Goal: Information Seeking & Learning: Learn about a topic

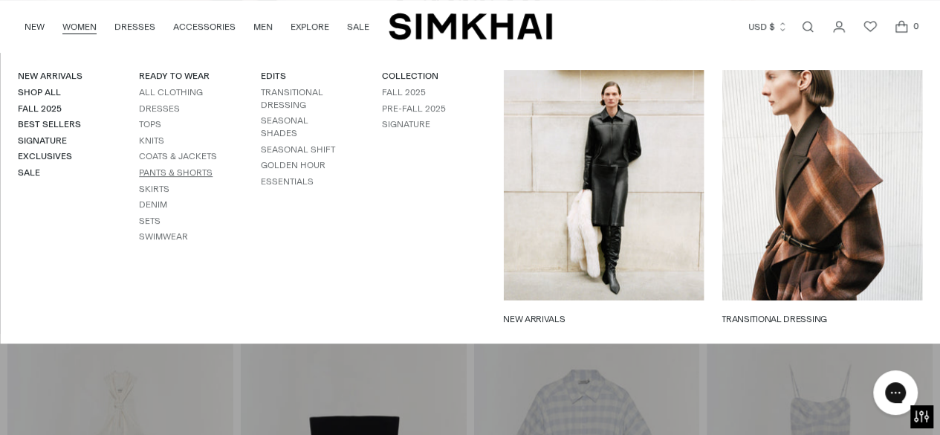
click at [179, 171] on link "Pants & Shorts" at bounding box center [176, 172] width 74 height 10
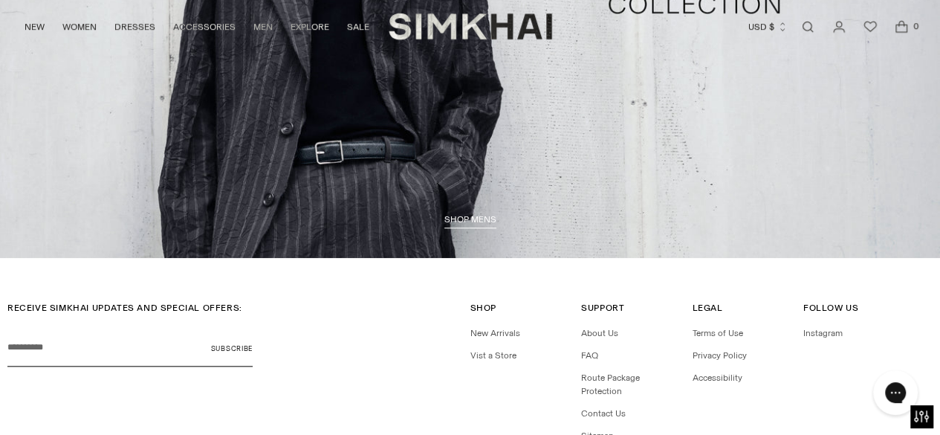
scroll to position [3499, 0]
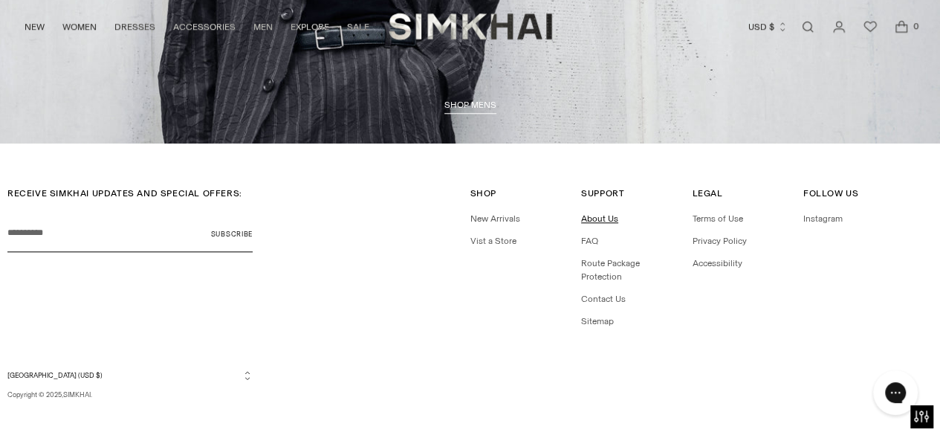
click at [605, 218] on link "About Us" at bounding box center [599, 218] width 37 height 10
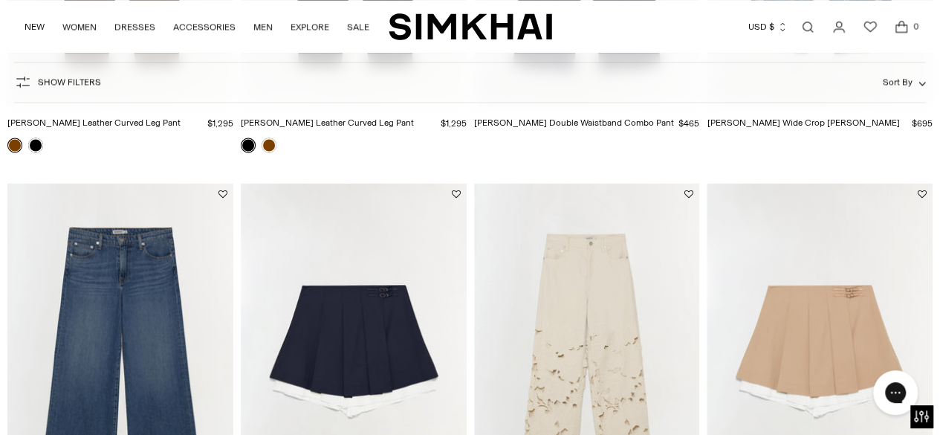
scroll to position [1219, 0]
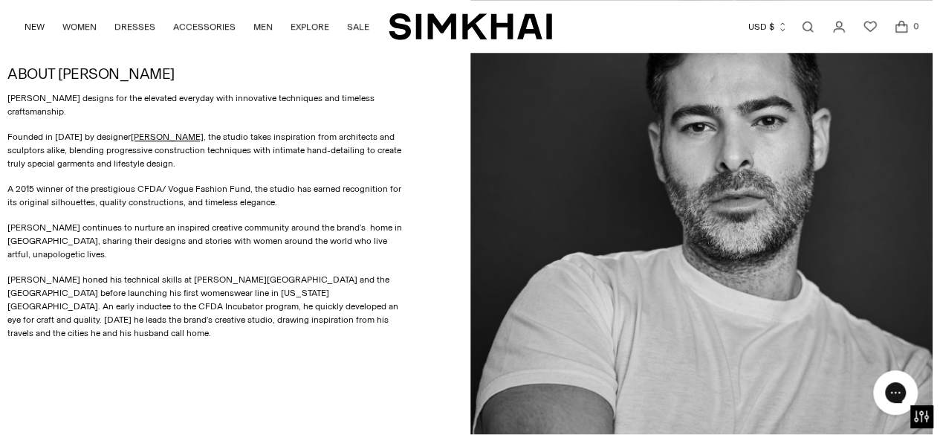
scroll to position [645, 0]
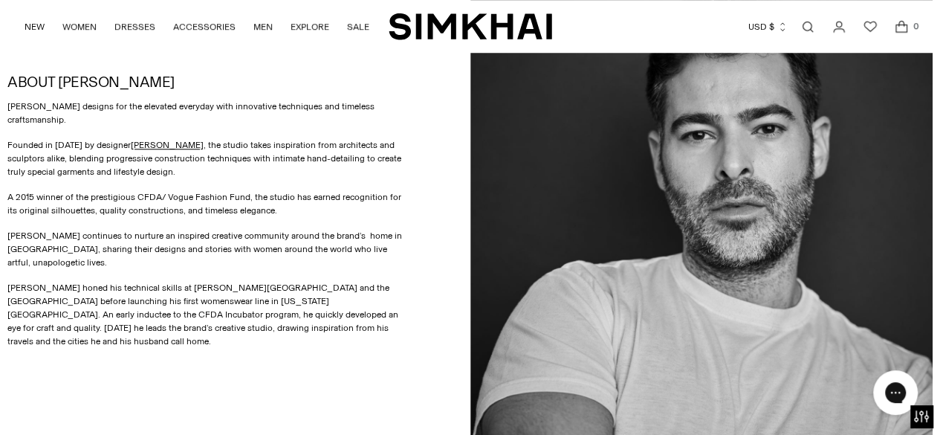
click at [279, 150] on p "Founded in 2010 by designer JONATHAN SIMKHAI , the studio takes inspiration fro…" at bounding box center [206, 158] width 398 height 40
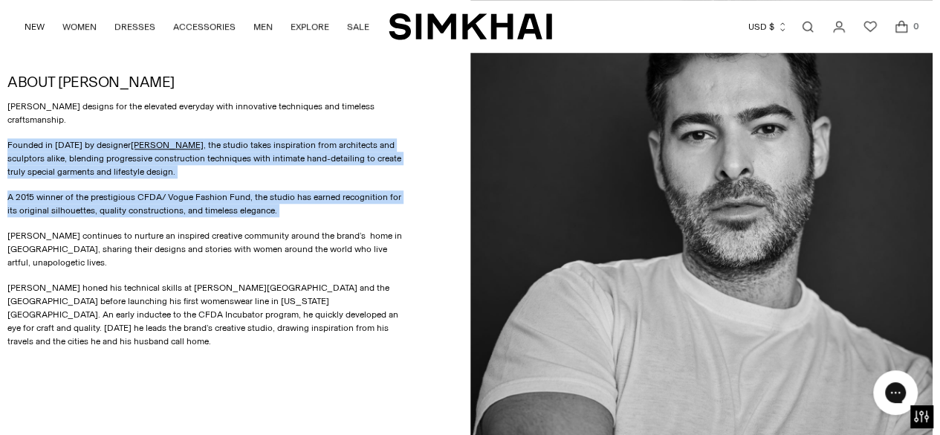
drag, startPoint x: 279, startPoint y: 150, endPoint x: 295, endPoint y: 180, distance: 33.9
click at [295, 180] on div "SIMKHAI designs for the elevated everyday with innovative techniques and timele…" at bounding box center [206, 224] width 398 height 248
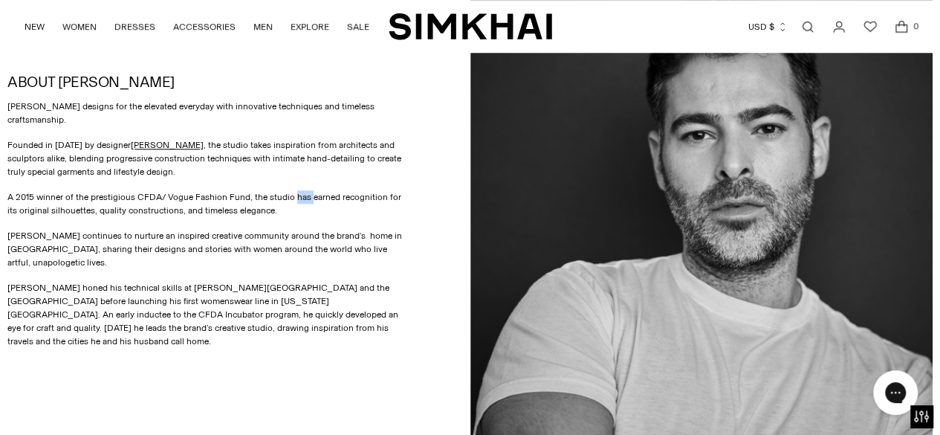
click at [295, 180] on div "SIMKHAI designs for the elevated everyday with innovative techniques and timele…" at bounding box center [206, 224] width 398 height 248
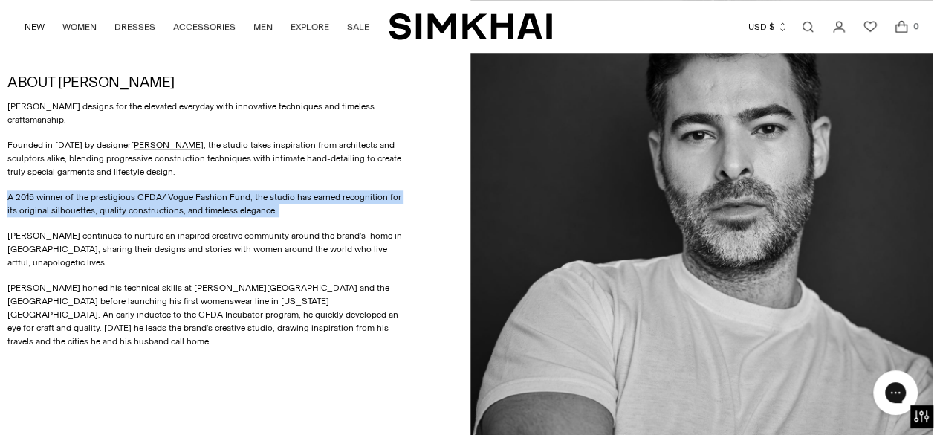
click at [295, 180] on div "SIMKHAI designs for the elevated everyday with innovative techniques and timele…" at bounding box center [206, 224] width 398 height 248
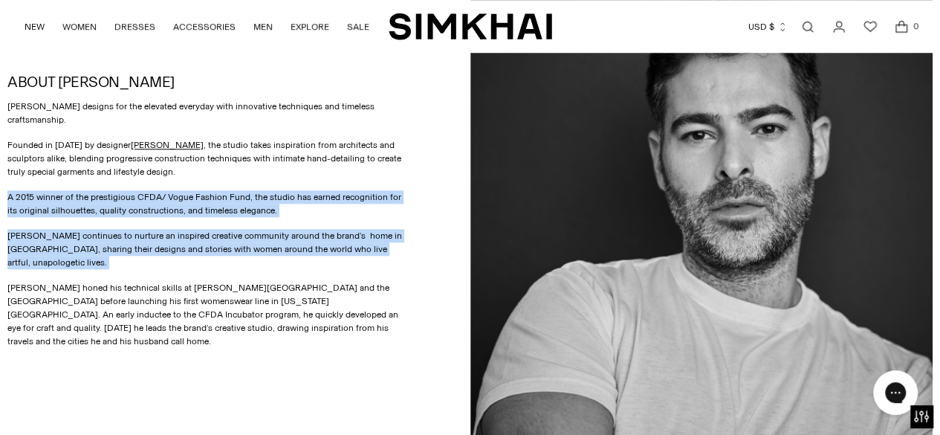
drag, startPoint x: 295, startPoint y: 180, endPoint x: 308, endPoint y: 241, distance: 63.0
click at [308, 241] on div "SIMKHAI designs for the elevated everyday with innovative techniques and timele…" at bounding box center [206, 224] width 398 height 248
click at [308, 241] on p "SIMKHAI continues to nurture an inspired creative community around the brand’s …" at bounding box center [206, 249] width 398 height 40
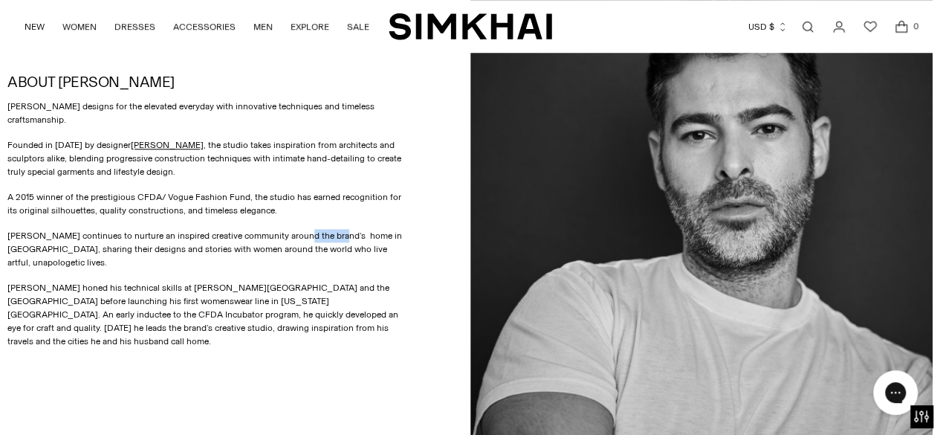
click at [308, 241] on p "SIMKHAI continues to nurture an inspired creative community around the brand’s …" at bounding box center [206, 249] width 398 height 40
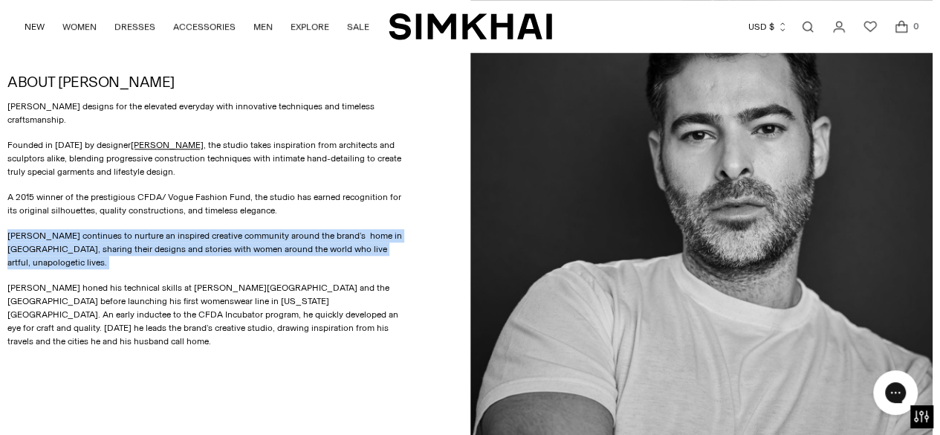
click at [308, 241] on p "SIMKHAI continues to nurture an inspired creative community around the brand’s …" at bounding box center [206, 249] width 398 height 40
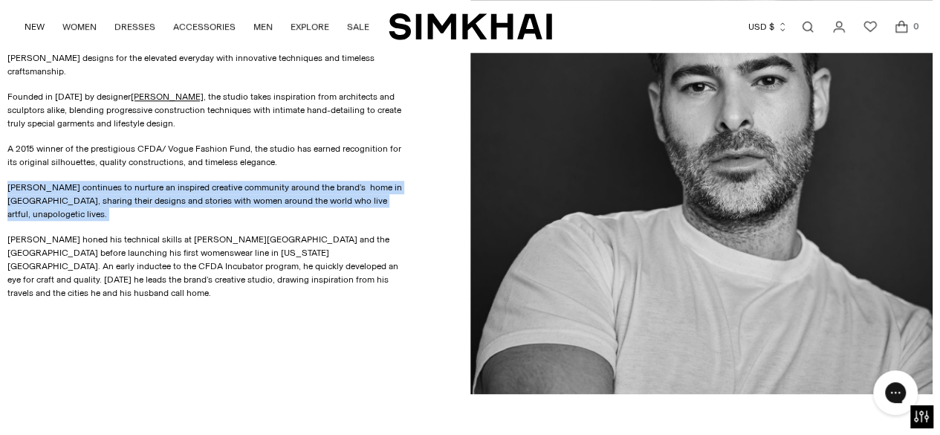
scroll to position [695, 0]
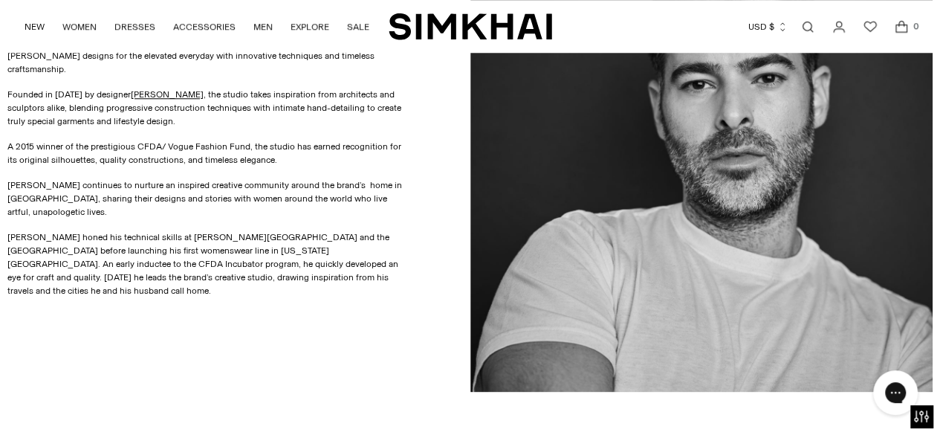
click at [296, 239] on p "Jonathan Simkhai honed his technical skills at Parsons School of Design and the…" at bounding box center [206, 263] width 398 height 67
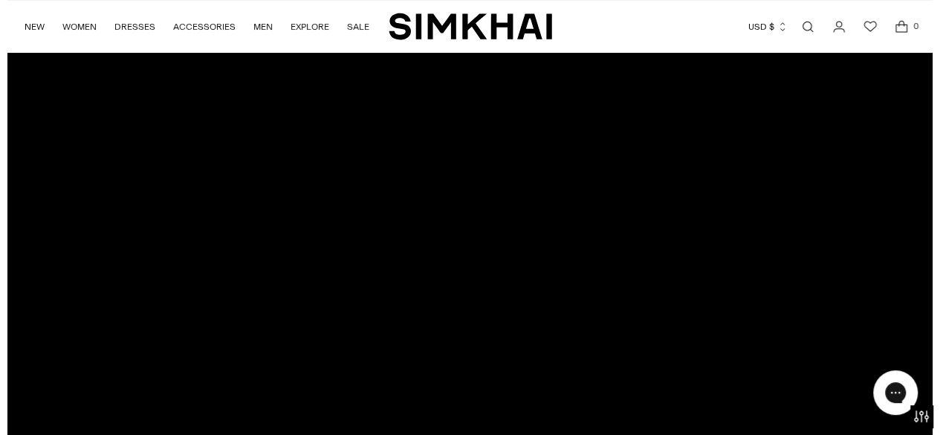
scroll to position [147, 0]
click at [484, 194] on div at bounding box center [469, 200] width 925 height 524
